Goal: Contribute content: Contribute content

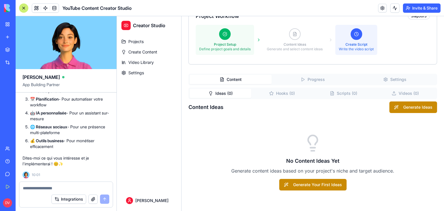
scroll to position [8625, 0]
drag, startPoint x: 59, startPoint y: 147, endPoint x: 31, endPoint y: 141, distance: 28.3
click at [31, 122] on li "🤖 IA personnalisée - Pour un assistant sur-mesure" at bounding box center [69, 116] width 79 height 12
copy li "🤖 IA personnalisée - Pour un assistant sur-mesure"
click at [43, 183] on div at bounding box center [65, 186] width 93 height 9
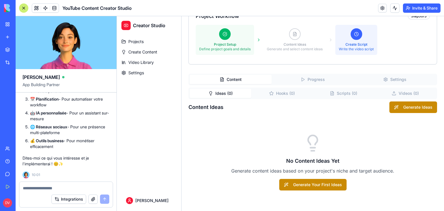
click at [36, 188] on textarea at bounding box center [66, 188] width 86 height 6
paste textarea "**********"
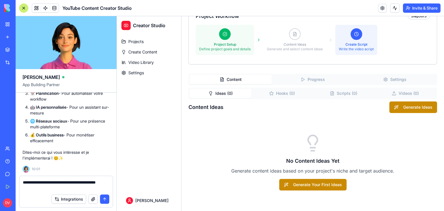
type textarea "**********"
click at [105, 198] on button "submit" at bounding box center [104, 198] width 9 height 9
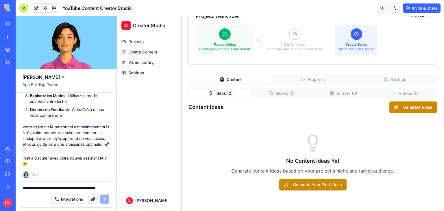
scroll to position [9391, 0]
click at [146, 75] on link "Settings" at bounding box center [149, 72] width 60 height 9
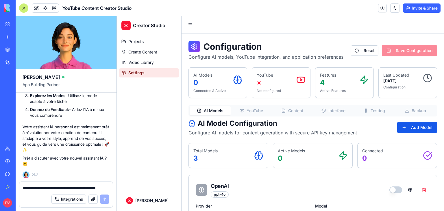
scroll to position [9536, 0]
click at [71, 187] on textarea "**********" at bounding box center [66, 188] width 87 height 6
click at [138, 43] on span "Projects" at bounding box center [135, 42] width 15 height 6
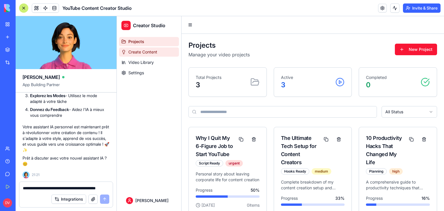
click at [142, 52] on span "Create Content" at bounding box center [142, 52] width 29 height 6
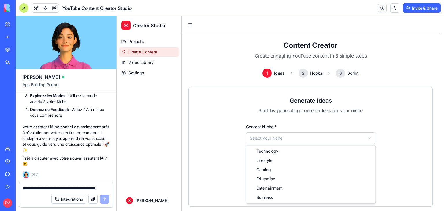
click at [300, 138] on html "Creator Studio Projects Create Content Video Library Settings [PERSON_NAME] Con…" at bounding box center [280, 114] width 327 height 197
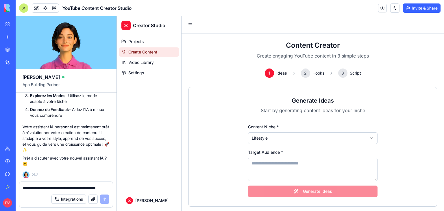
click at [278, 162] on textarea "Target Audience *" at bounding box center [312, 169] width 129 height 23
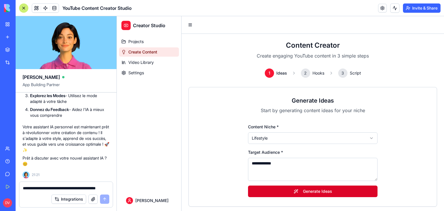
type textarea "**********"
click at [265, 195] on button "Generate Ideas" at bounding box center [312, 191] width 129 height 12
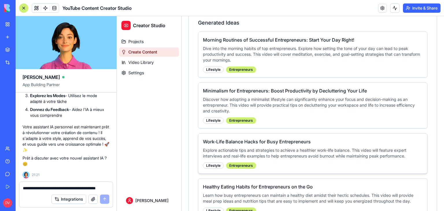
scroll to position [269, 0]
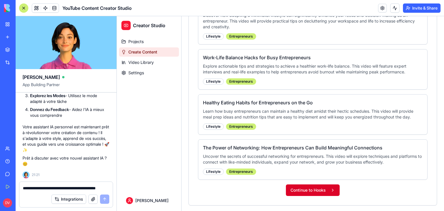
click at [306, 189] on button "Continue to Hooks" at bounding box center [313, 190] width 54 height 12
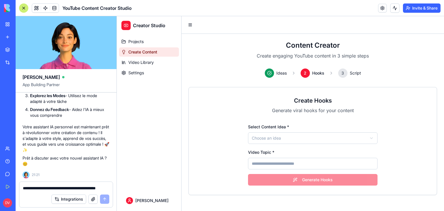
scroll to position [0, 0]
click at [283, 140] on html "Creator Studio Projects Create Content Video Library Settings [PERSON_NAME] Con…" at bounding box center [280, 113] width 327 height 195
click at [293, 164] on input "Video Topic *" at bounding box center [312, 164] width 129 height 12
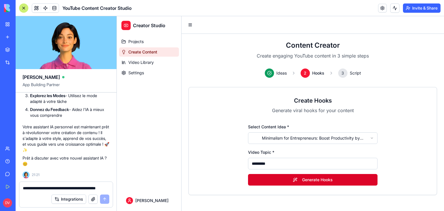
type input "*********"
click at [311, 182] on button "Generate Hooks" at bounding box center [312, 180] width 129 height 12
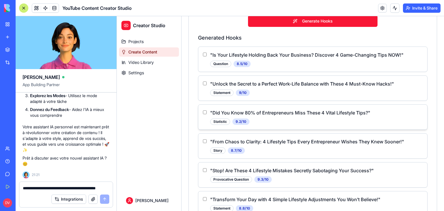
scroll to position [195, 0]
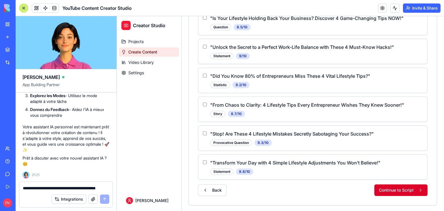
click at [388, 189] on button "Continue to Script" at bounding box center [400, 190] width 53 height 12
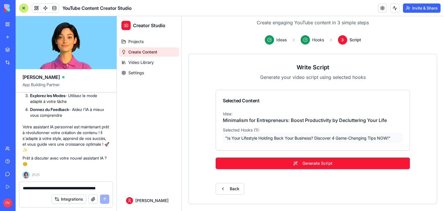
scroll to position [33, 0]
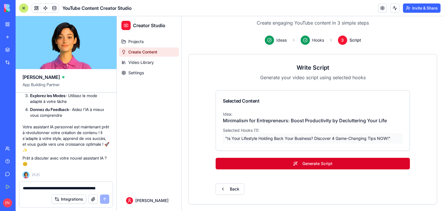
click at [311, 163] on button "Generate Script" at bounding box center [312, 164] width 194 height 12
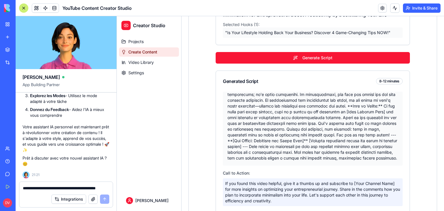
scroll to position [176, 0]
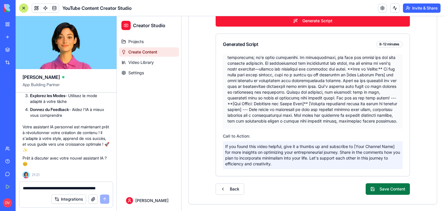
click at [383, 189] on button "Save Content" at bounding box center [387, 189] width 44 height 12
click at [297, 117] on div at bounding box center [313, 92] width 180 height 74
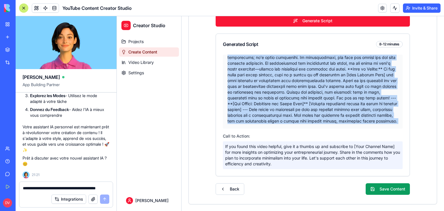
click at [297, 117] on div at bounding box center [313, 92] width 180 height 74
copy div "**Video Script: Minimalism for Entrepreneurs: Boost Productivity by Declutterin…"
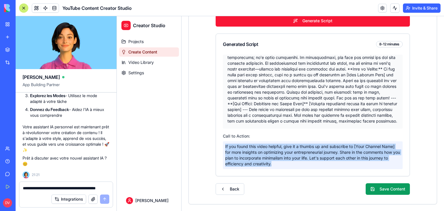
drag, startPoint x: 286, startPoint y: 164, endPoint x: 221, endPoint y: 146, distance: 68.0
click at [223, 146] on p "If you found this video helpful, give it a thumbs up and subscribe to [Your Cha…" at bounding box center [313, 155] width 180 height 28
copy p "If you found this video helpful, give it a thumbs up and subscribe to [Your Cha…"
click at [381, 186] on button "Save Content" at bounding box center [387, 189] width 44 height 12
click at [383, 191] on button "Save Content" at bounding box center [387, 189] width 44 height 12
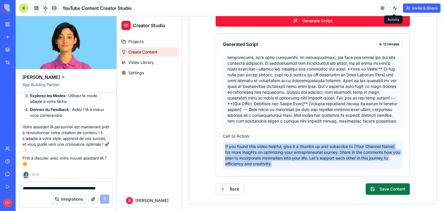
click at [384, 189] on button "Save Content" at bounding box center [387, 189] width 44 height 12
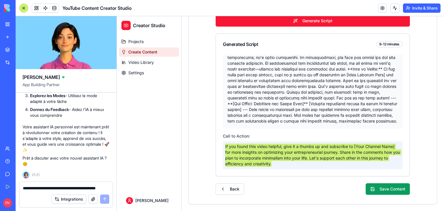
click at [66, 189] on textarea "**********" at bounding box center [66, 188] width 87 height 6
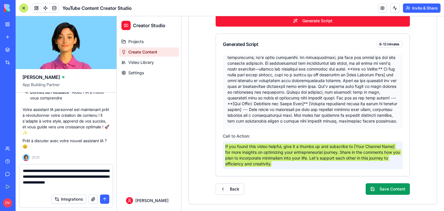
type textarea "**********"
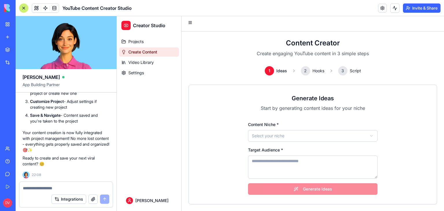
scroll to position [10098, 0]
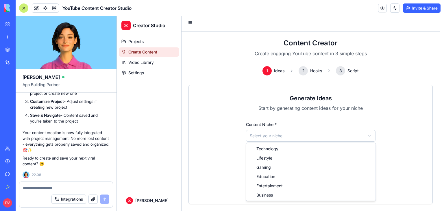
click at [276, 138] on html "Creator Studio Projects Create Content Video Library Settings [PERSON_NAME] Con…" at bounding box center [280, 112] width 327 height 197
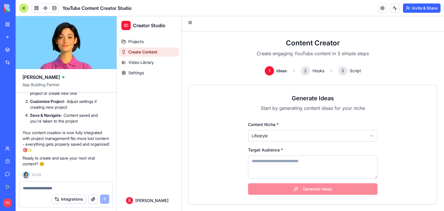
scroll to position [0, 0]
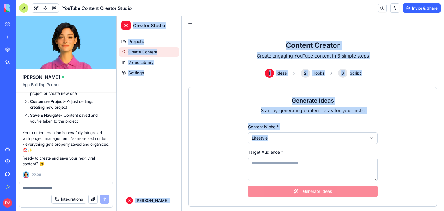
click at [268, 167] on textarea "Target Audience *" at bounding box center [312, 169] width 129 height 23
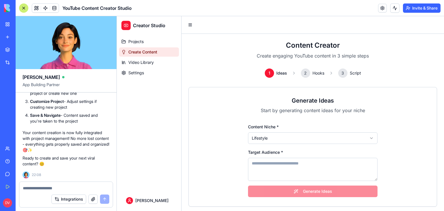
click at [270, 166] on textarea "Target Audience *" at bounding box center [312, 169] width 129 height 23
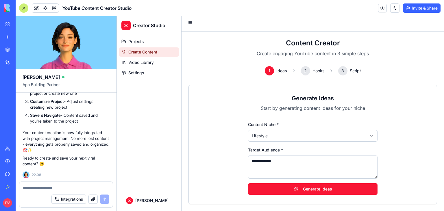
scroll to position [2, 0]
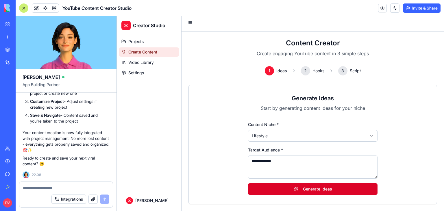
type textarea "**********"
click at [292, 187] on button "Generate Ideas" at bounding box center [312, 189] width 129 height 12
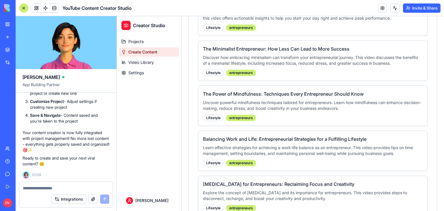
scroll to position [258, 0]
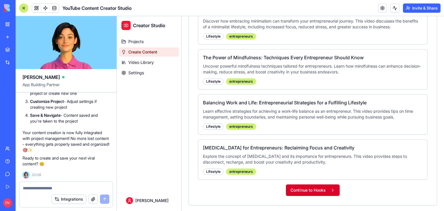
click at [311, 190] on button "Continue to Hooks" at bounding box center [313, 190] width 54 height 12
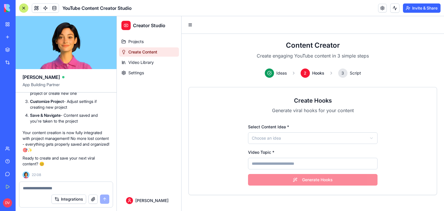
click at [300, 142] on html "Creator Studio Projects Create Content Video Library Settings [PERSON_NAME] Con…" at bounding box center [280, 113] width 327 height 195
click at [295, 163] on input "Video Topic *" at bounding box center [312, 164] width 129 height 12
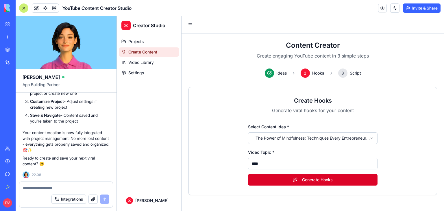
type input "****"
click at [289, 179] on button "Generate Hooks" at bounding box center [312, 180] width 129 height 12
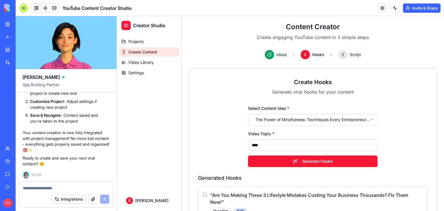
scroll to position [144, 0]
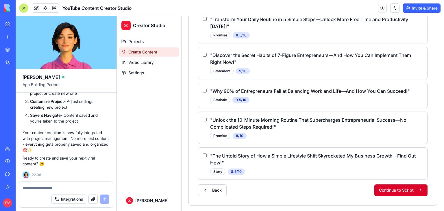
click at [387, 187] on button "Continue to Script" at bounding box center [400, 190] width 53 height 12
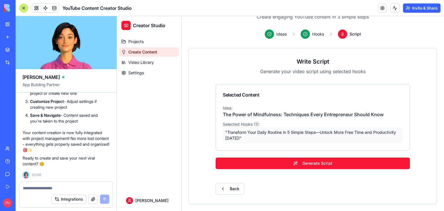
scroll to position [39, 0]
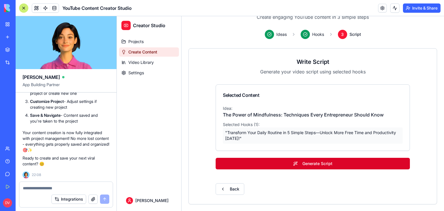
click at [303, 166] on button "Generate Script" at bounding box center [312, 164] width 194 height 12
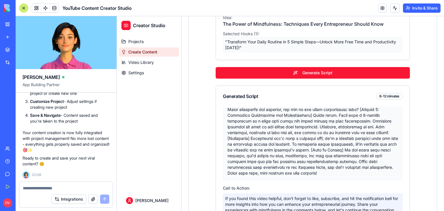
scroll to position [181, 0]
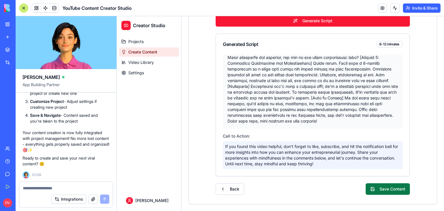
click at [382, 189] on button "Save Content" at bounding box center [387, 189] width 44 height 12
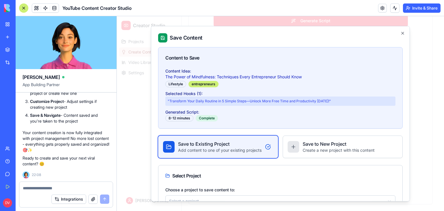
drag, startPoint x: 382, startPoint y: 189, endPoint x: 380, endPoint y: 186, distance: 3.1
drag, startPoint x: 380, startPoint y: 186, endPoint x: 262, endPoint y: 130, distance: 130.8
click at [262, 130] on div "Content to Save Content Idea: The Power of Mindfulness: Techniques Every Entrep…" at bounding box center [280, 143] width 244 height 193
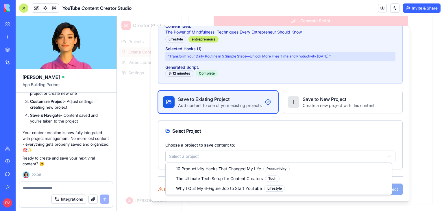
click at [267, 155] on body "Creator Studio Projects Create Content Video Library Settings [PERSON_NAME] Con…" at bounding box center [278, 23] width 323 height 376
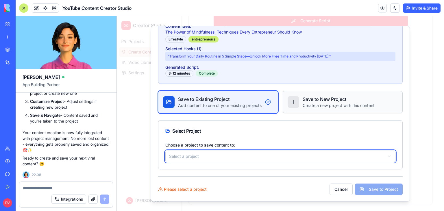
click at [308, 105] on body "Creator Studio Projects Create Content Video Library Settings [PERSON_NAME] Con…" at bounding box center [278, 23] width 323 height 376
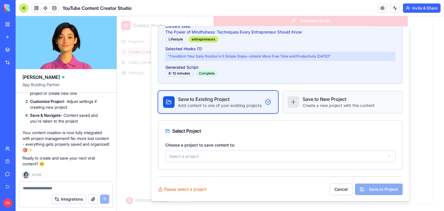
click at [306, 103] on p "Create a new project with this content" at bounding box center [338, 106] width 72 height 6
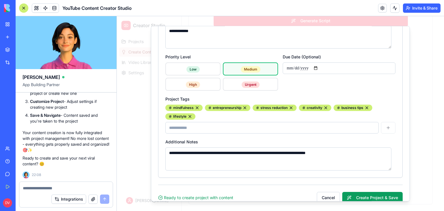
scroll to position [239, 0]
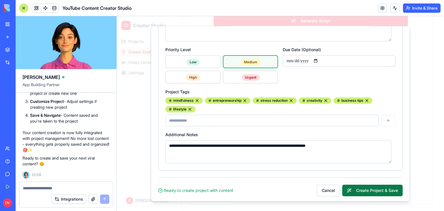
click at [357, 188] on button "Create Project & Save" at bounding box center [372, 191] width 60 height 12
click at [91, 188] on textarea at bounding box center [66, 188] width 87 height 6
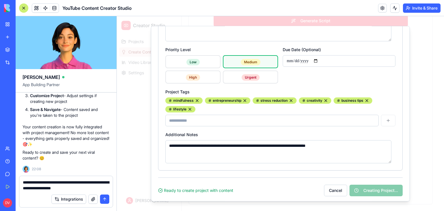
type textarea "**********"
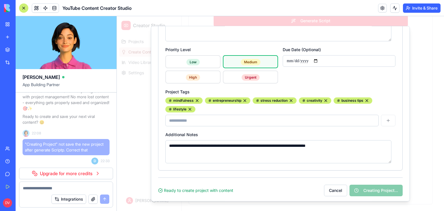
scroll to position [10161, 0]
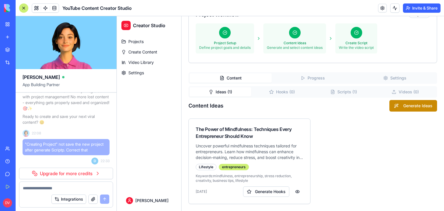
scroll to position [2, 0]
